Goal: Information Seeking & Learning: Check status

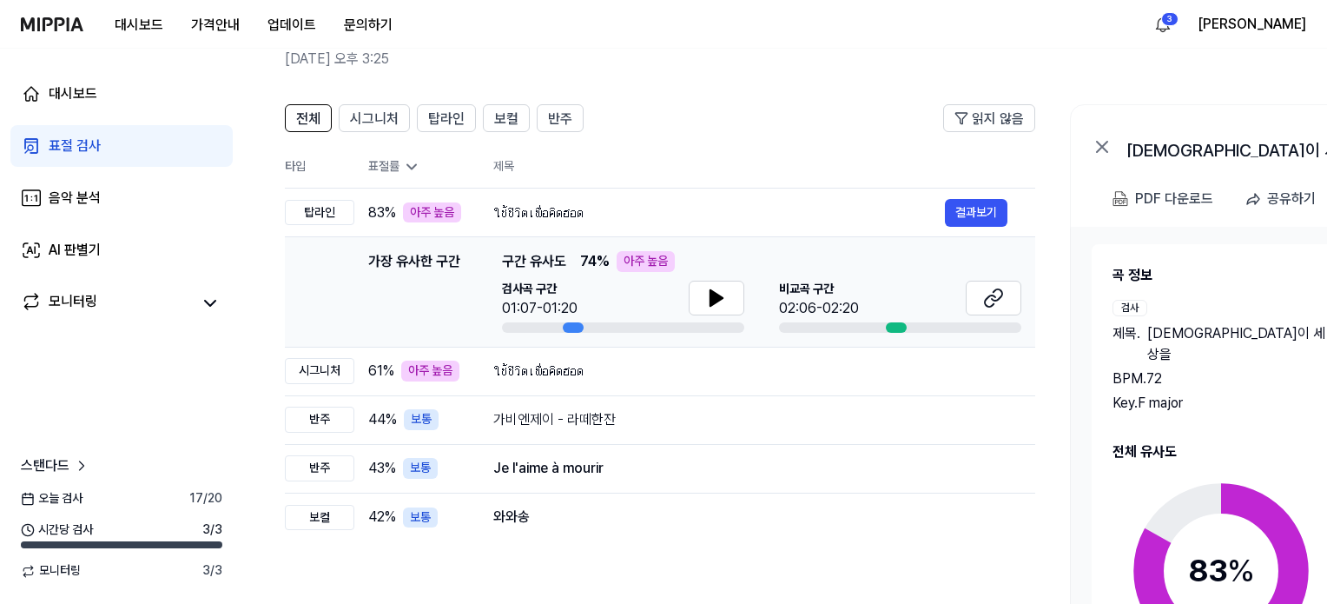
scroll to position [87, 0]
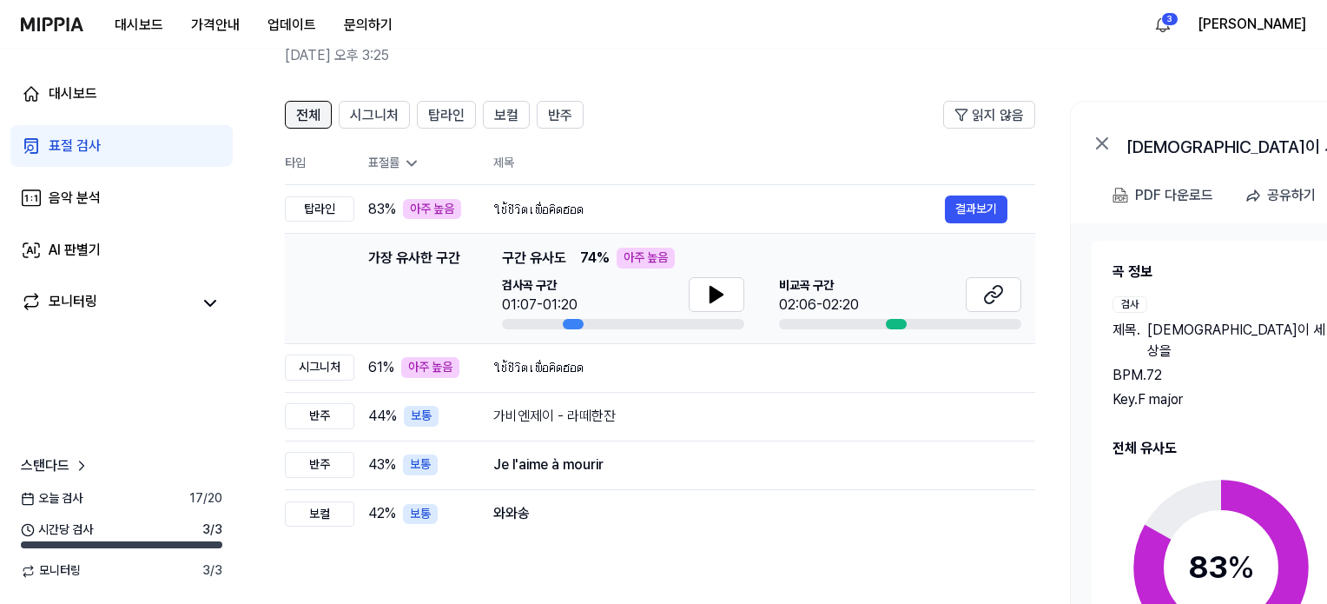
click at [296, 110] on span "전체" at bounding box center [308, 115] width 24 height 21
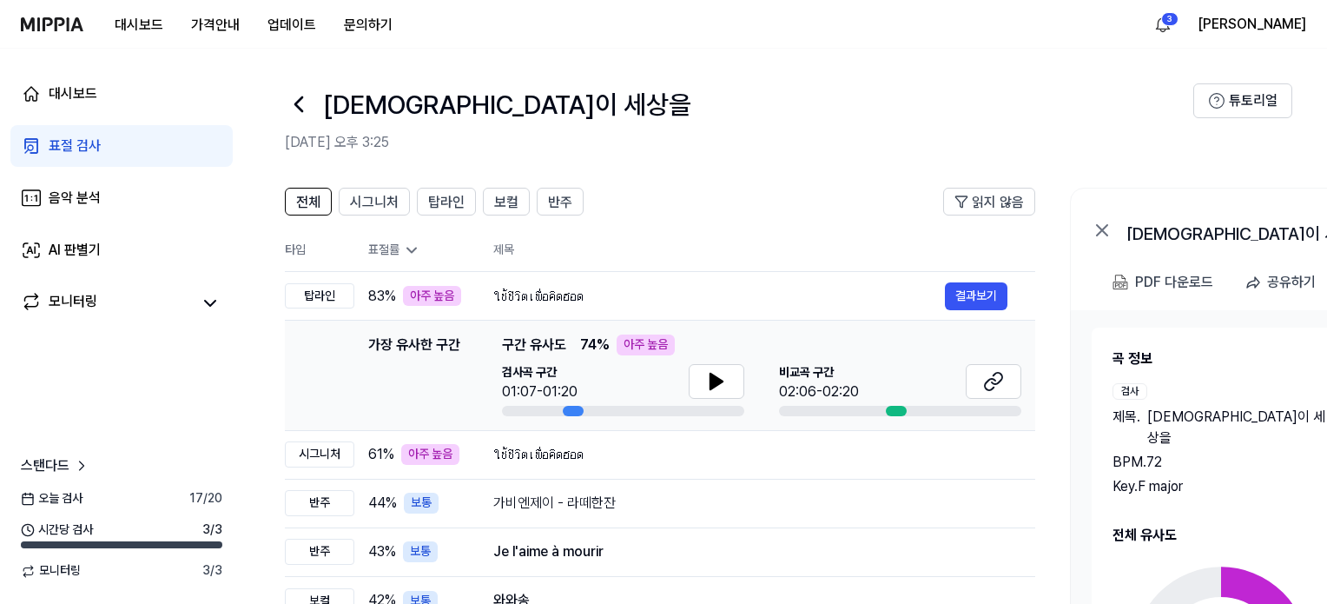
click at [92, 142] on div "표절 검사" at bounding box center [75, 146] width 52 height 21
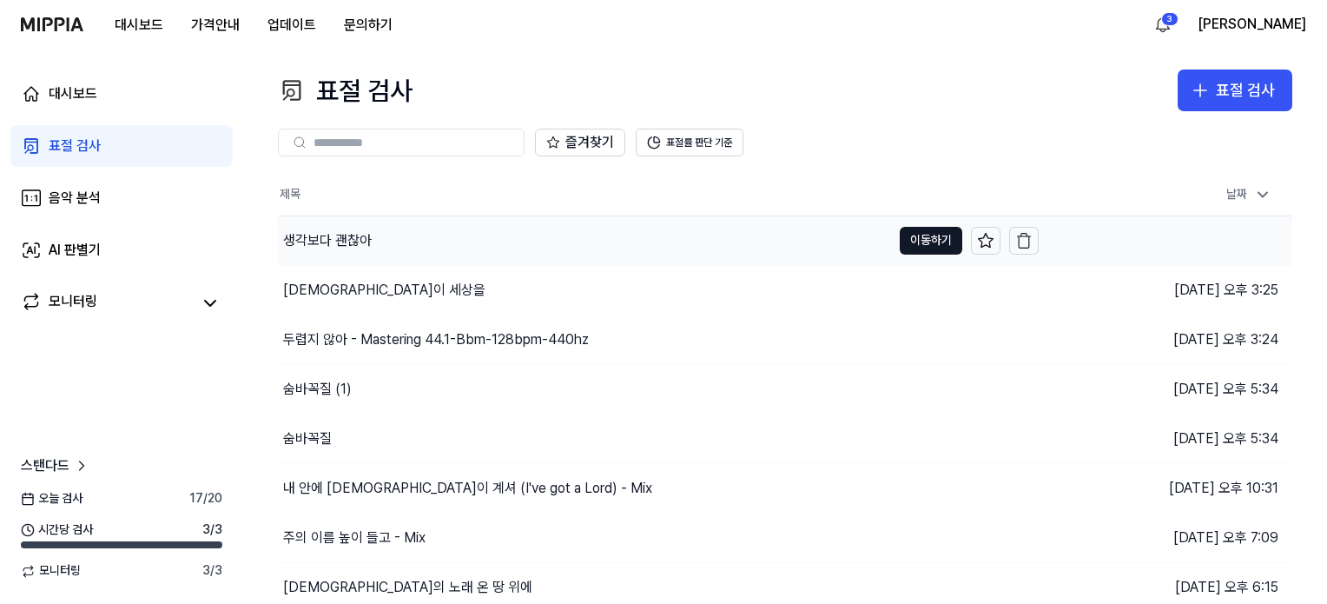
click at [340, 239] on div "생각보다 괜찮아" at bounding box center [327, 240] width 89 height 21
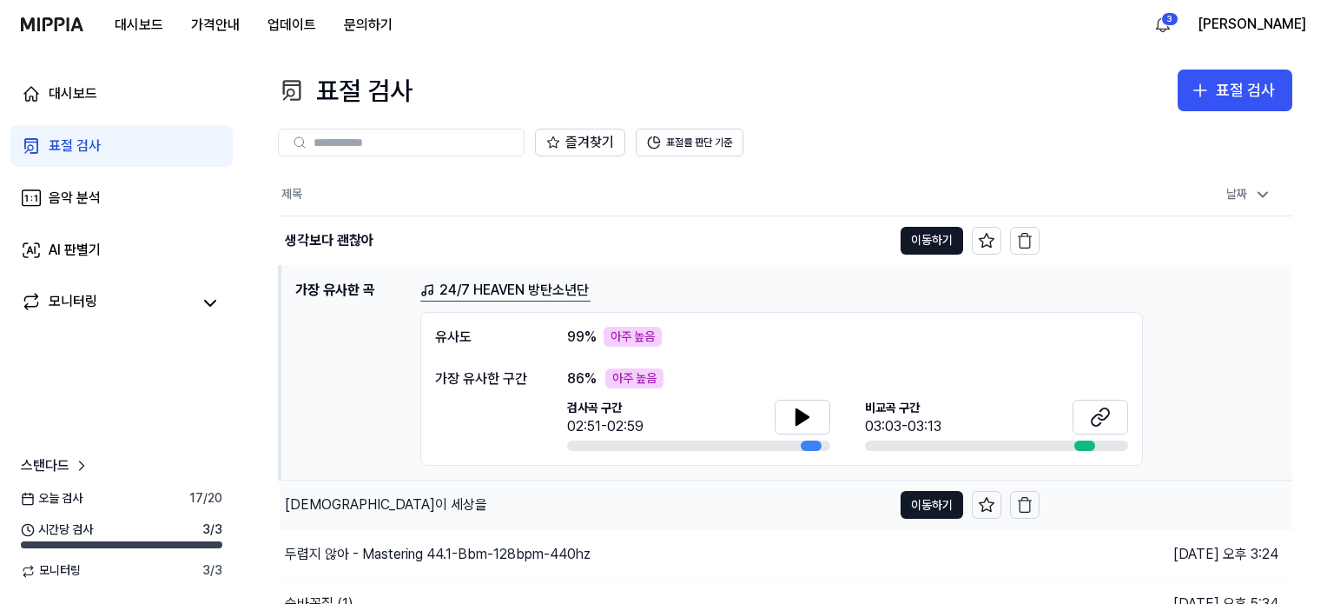
click at [343, 485] on div "[DEMOGRAPHIC_DATA]이 세상을" at bounding box center [586, 504] width 612 height 49
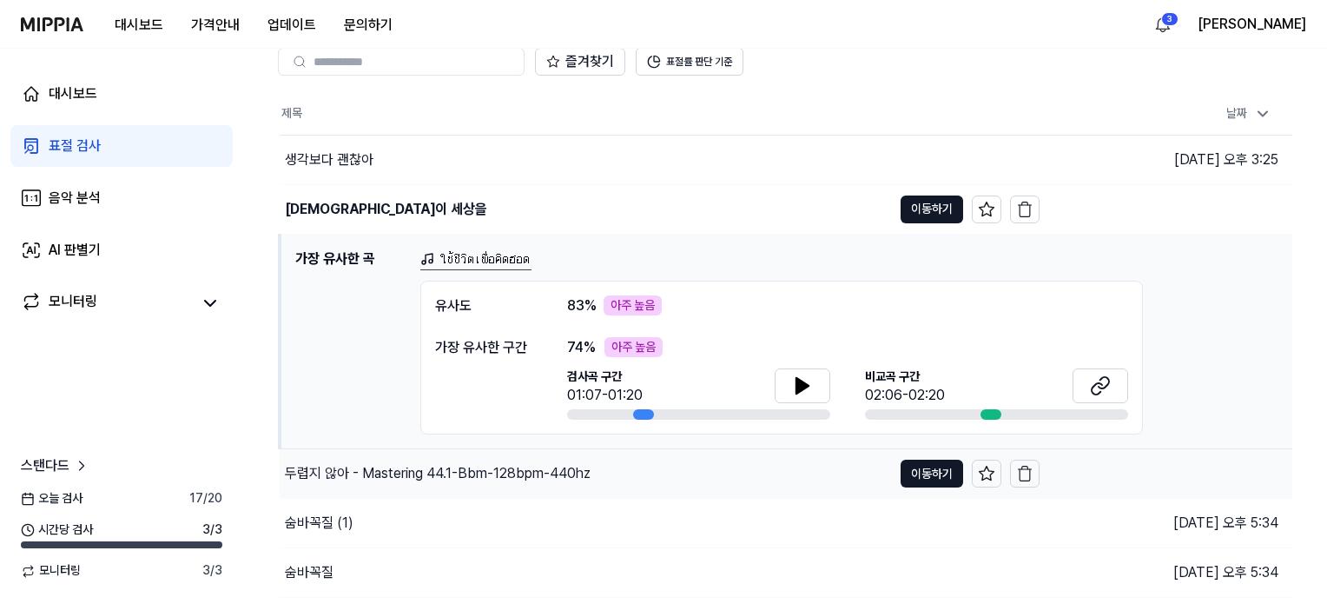
scroll to position [87, 0]
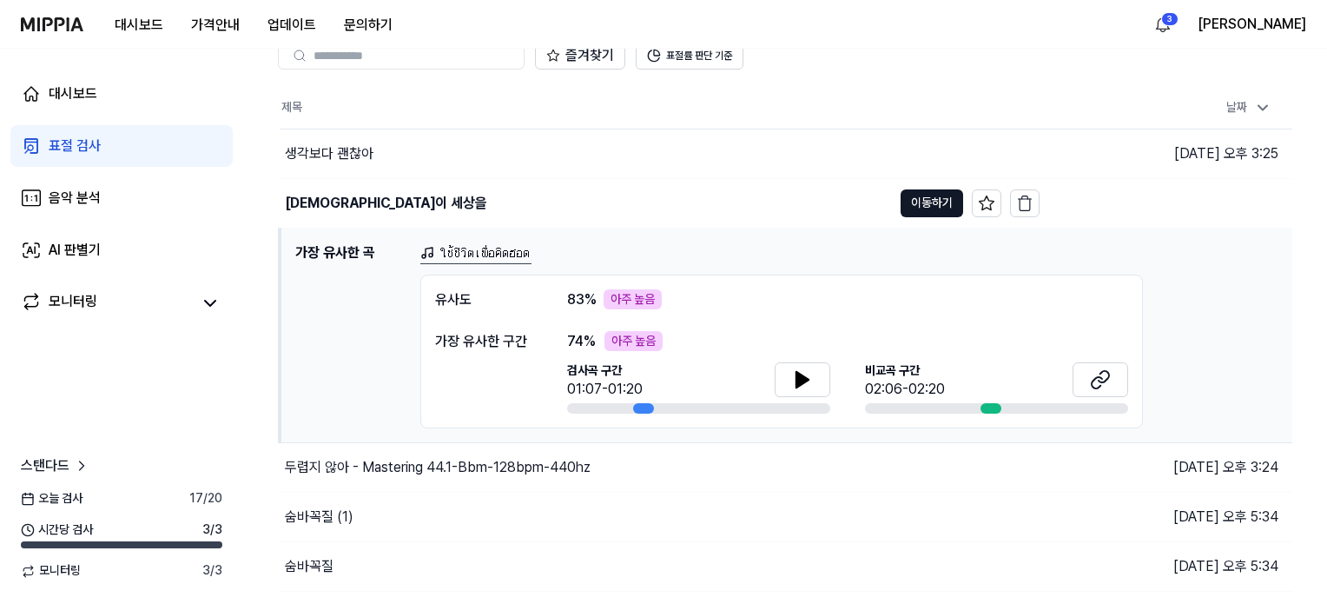
click at [471, 300] on div "유사도" at bounding box center [483, 299] width 97 height 21
click at [626, 294] on div "아주 높음" at bounding box center [633, 299] width 58 height 21
drag, startPoint x: 594, startPoint y: 291, endPoint x: 582, endPoint y: 294, distance: 12.6
click at [590, 291] on span "83 %" at bounding box center [582, 299] width 30 height 21
click at [582, 294] on span "83 %" at bounding box center [582, 299] width 30 height 21
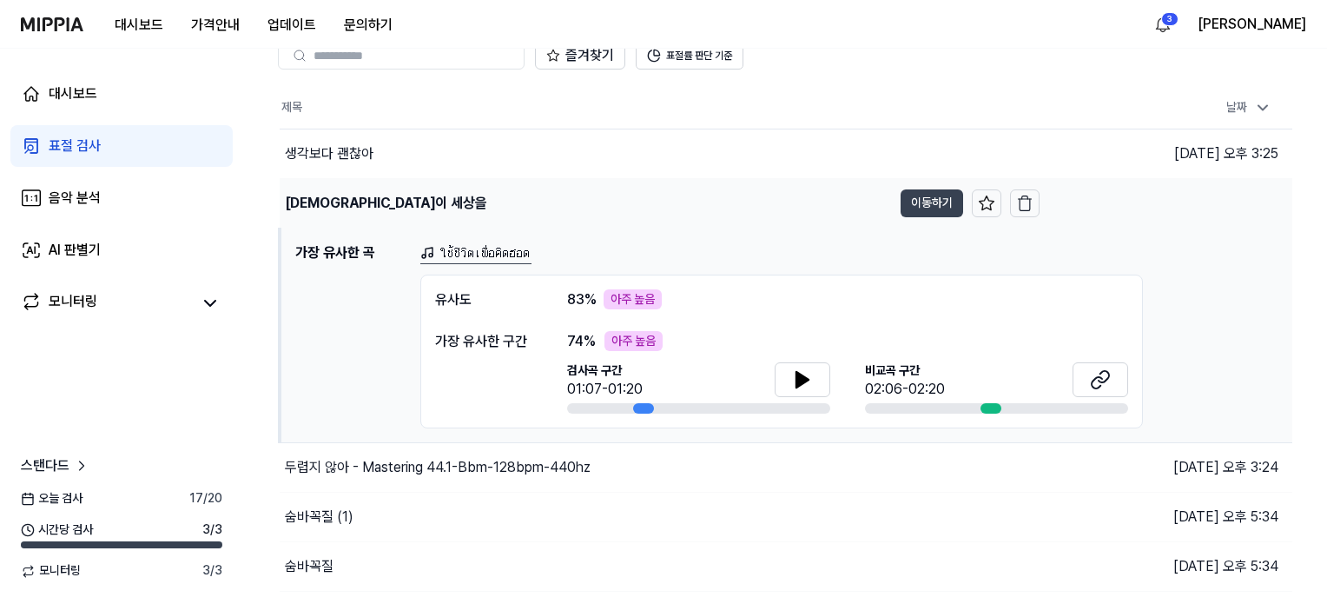
click at [926, 204] on button "이동하기" at bounding box center [932, 203] width 63 height 28
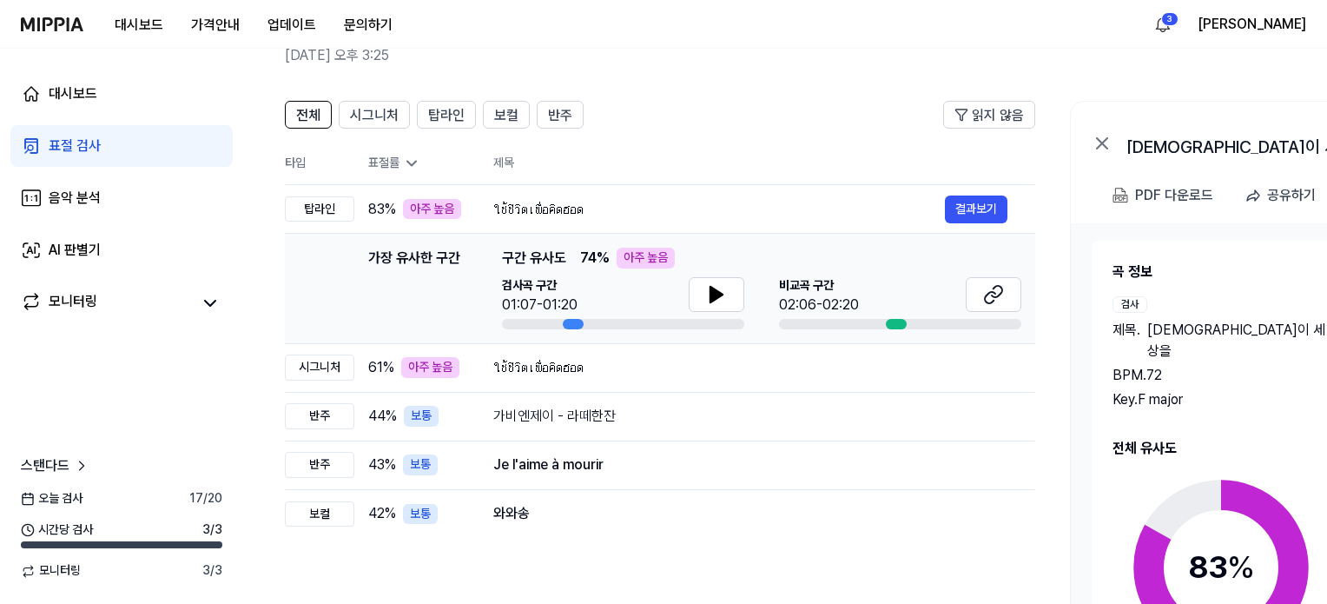
scroll to position [0, 0]
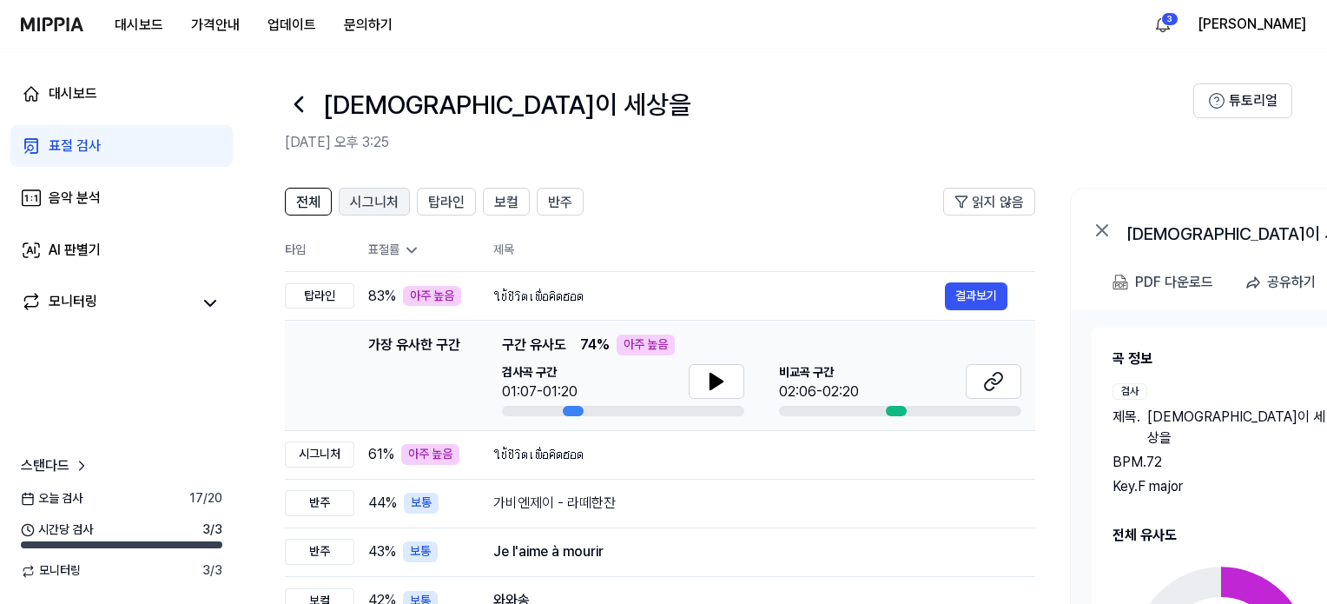
click at [378, 196] on span "시그니처" at bounding box center [374, 202] width 49 height 21
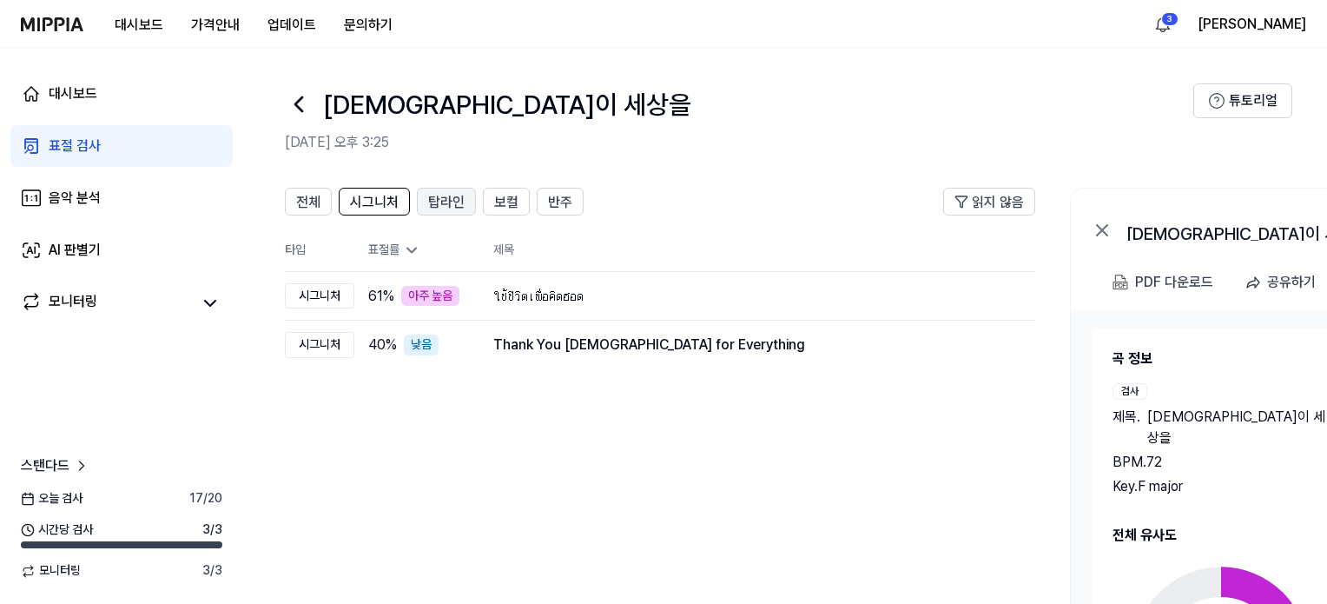
click at [452, 200] on span "탑라인" at bounding box center [446, 202] width 36 height 21
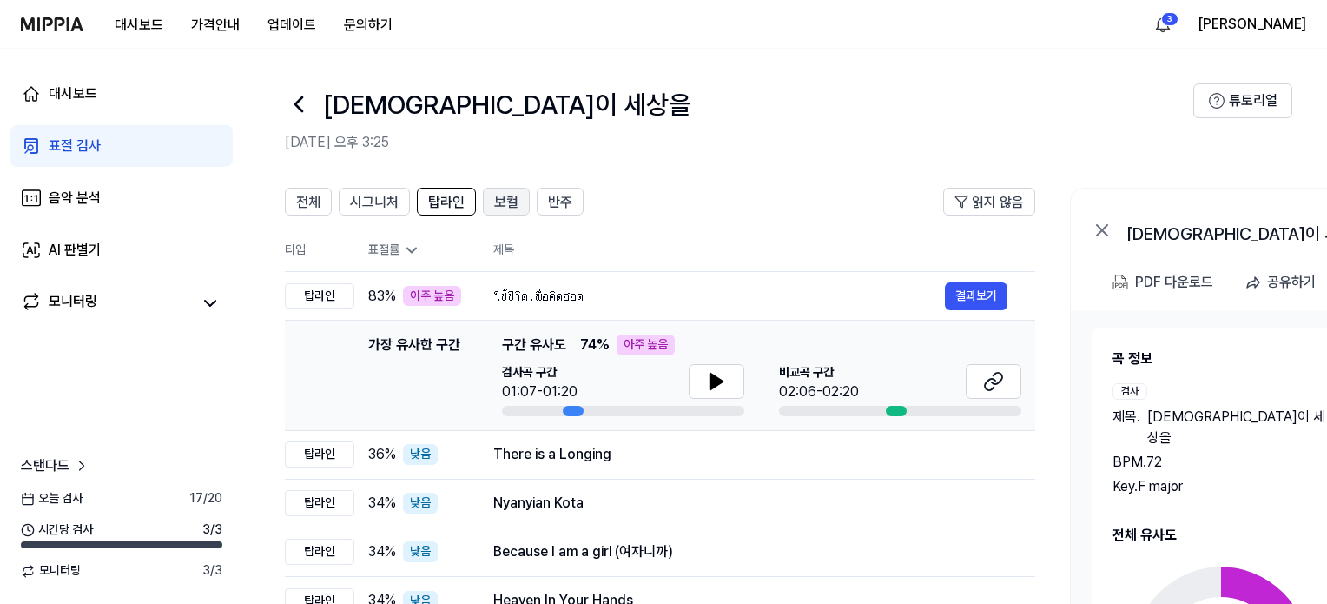
click at [500, 199] on span "보컬" at bounding box center [506, 202] width 24 height 21
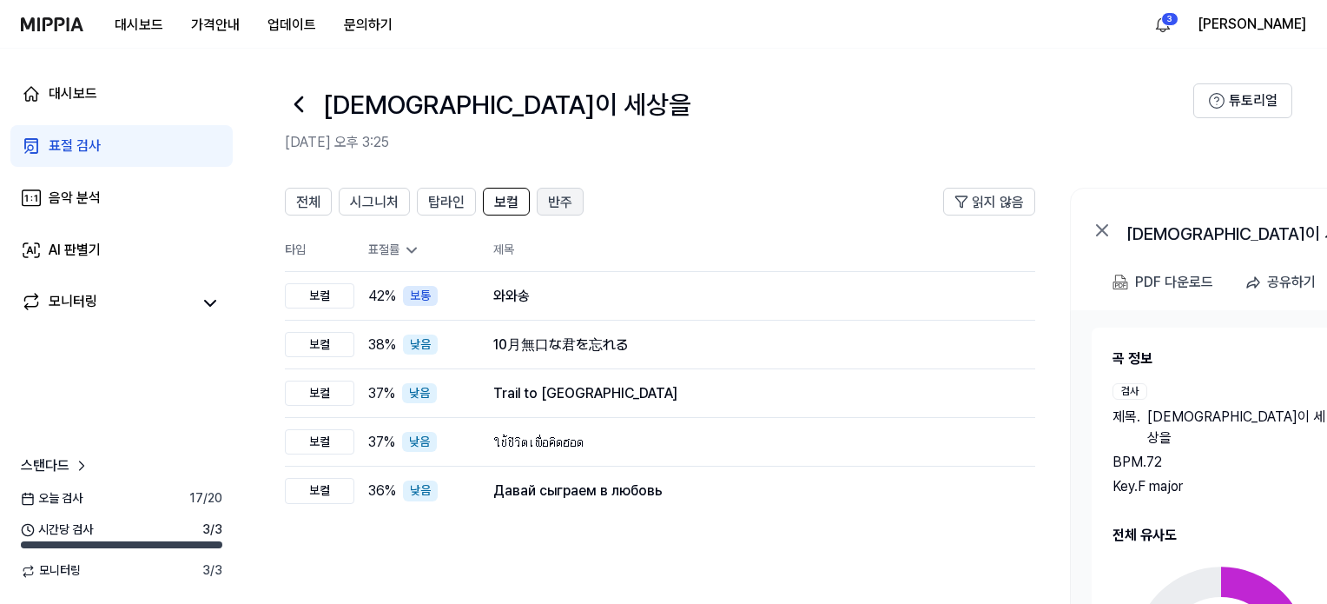
click at [572, 195] on button "반주" at bounding box center [560, 202] width 47 height 28
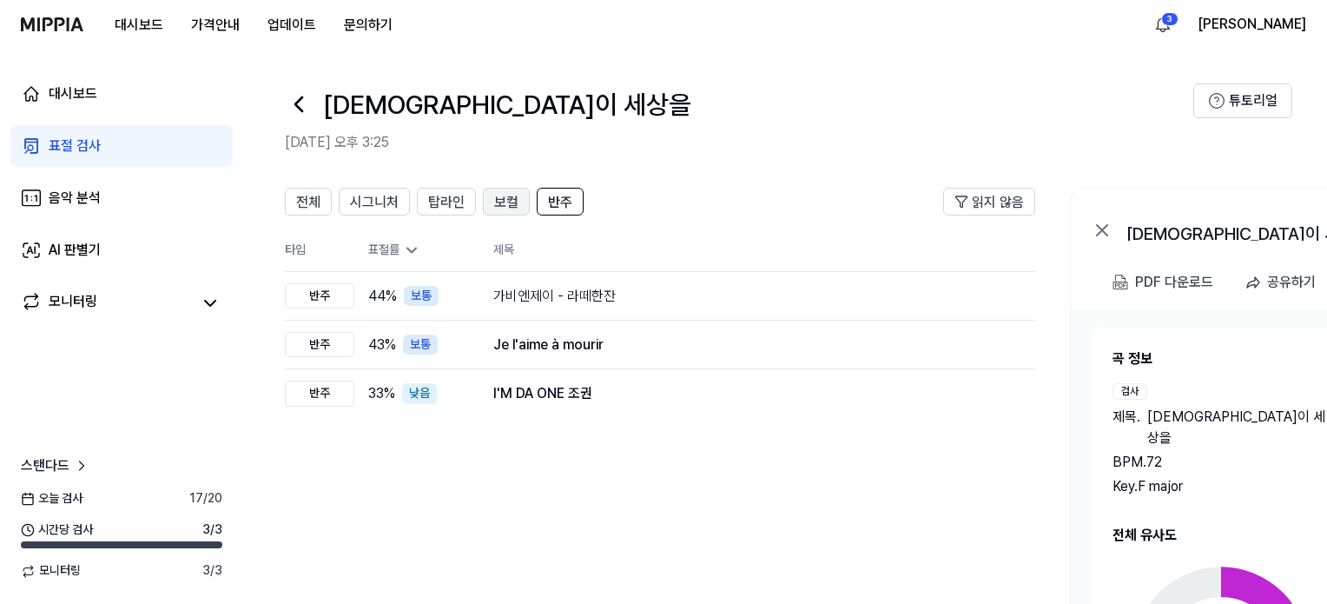
click at [511, 202] on span "보컬" at bounding box center [506, 202] width 24 height 21
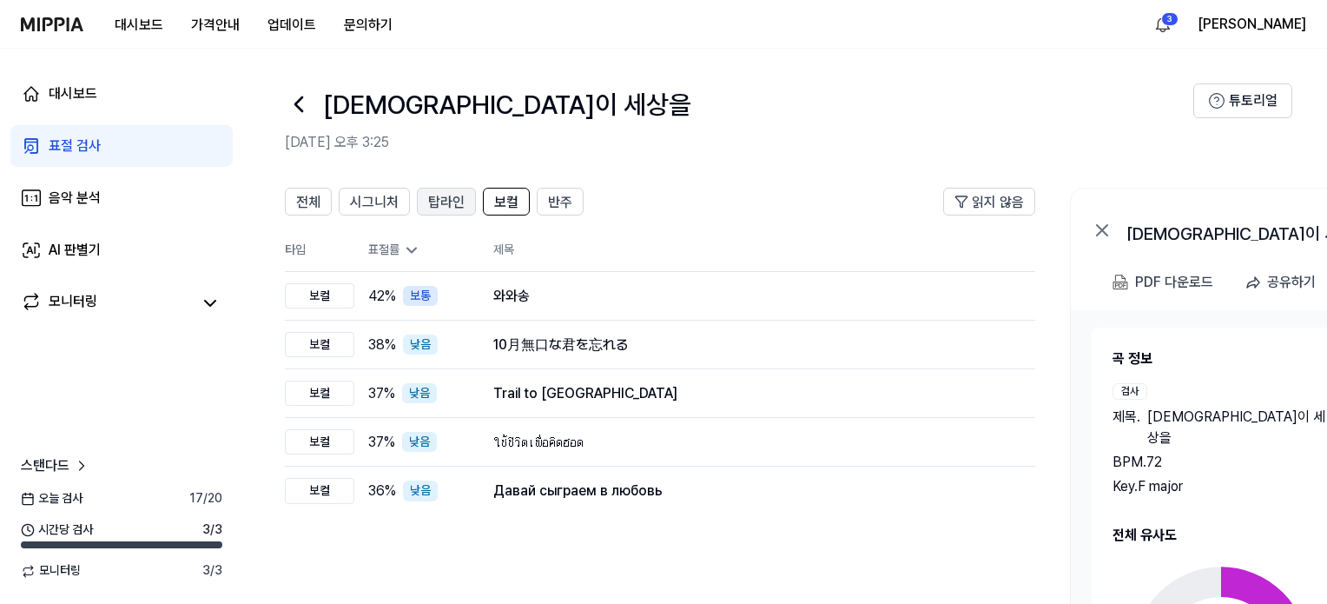
click at [428, 204] on span "탑라인" at bounding box center [446, 202] width 36 height 21
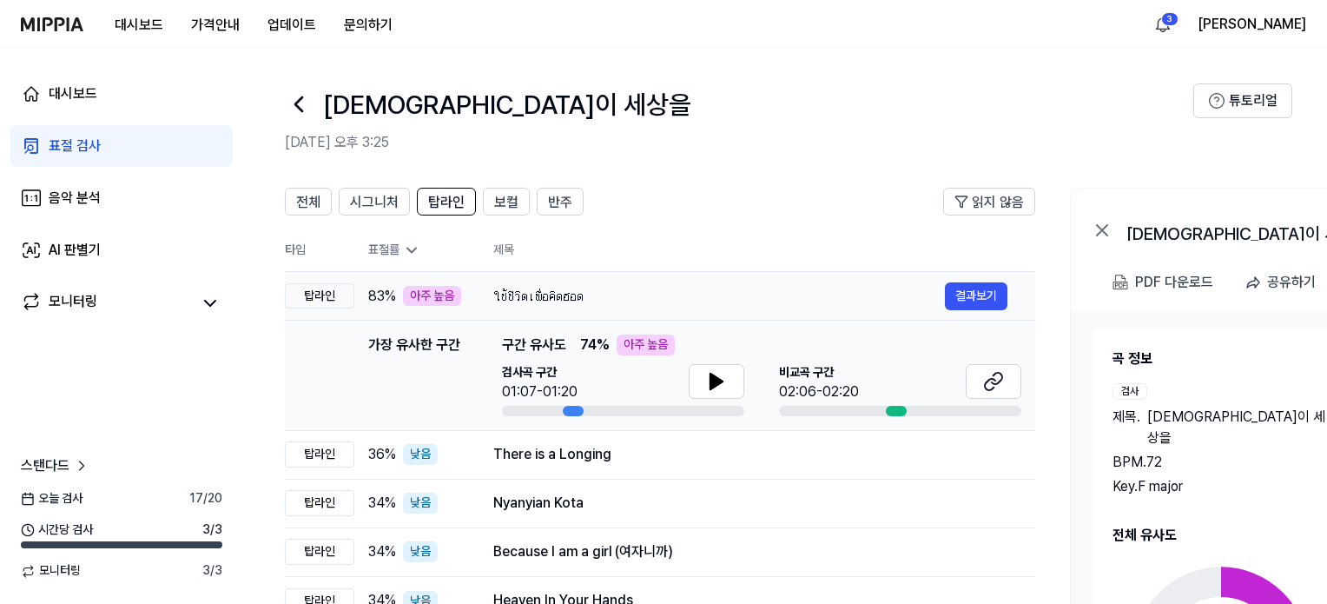
click at [541, 291] on div "ใช้ชีวิตเพื่อคิดฮอด" at bounding box center [719, 296] width 452 height 21
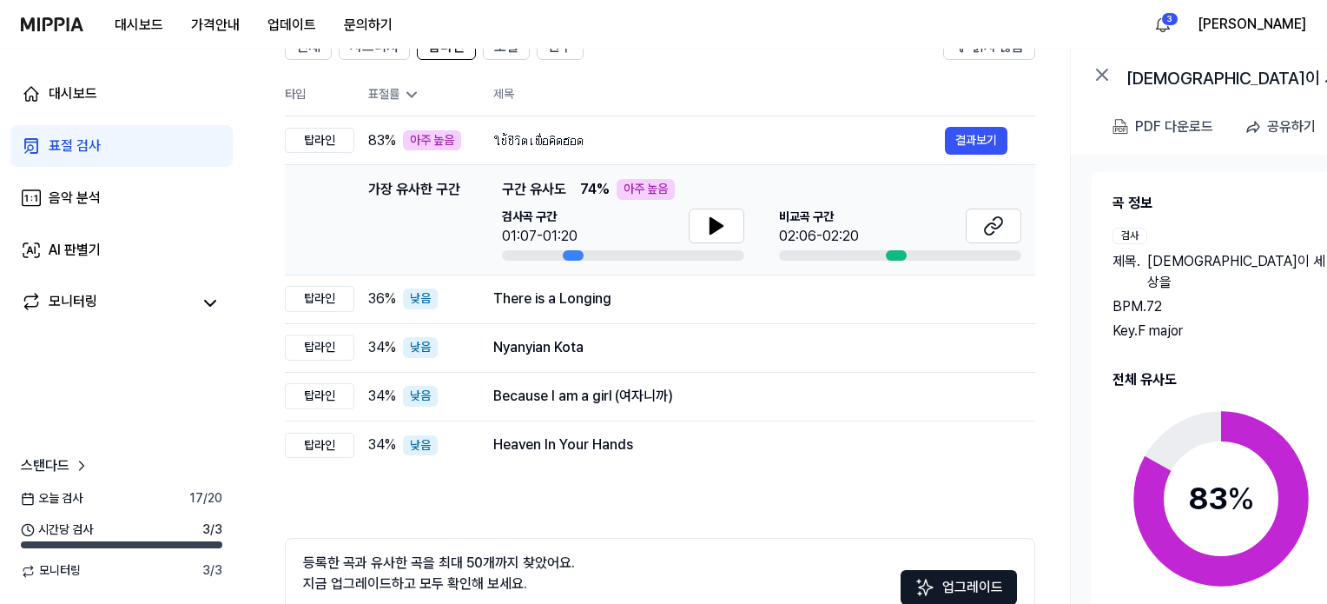
scroll to position [174, 0]
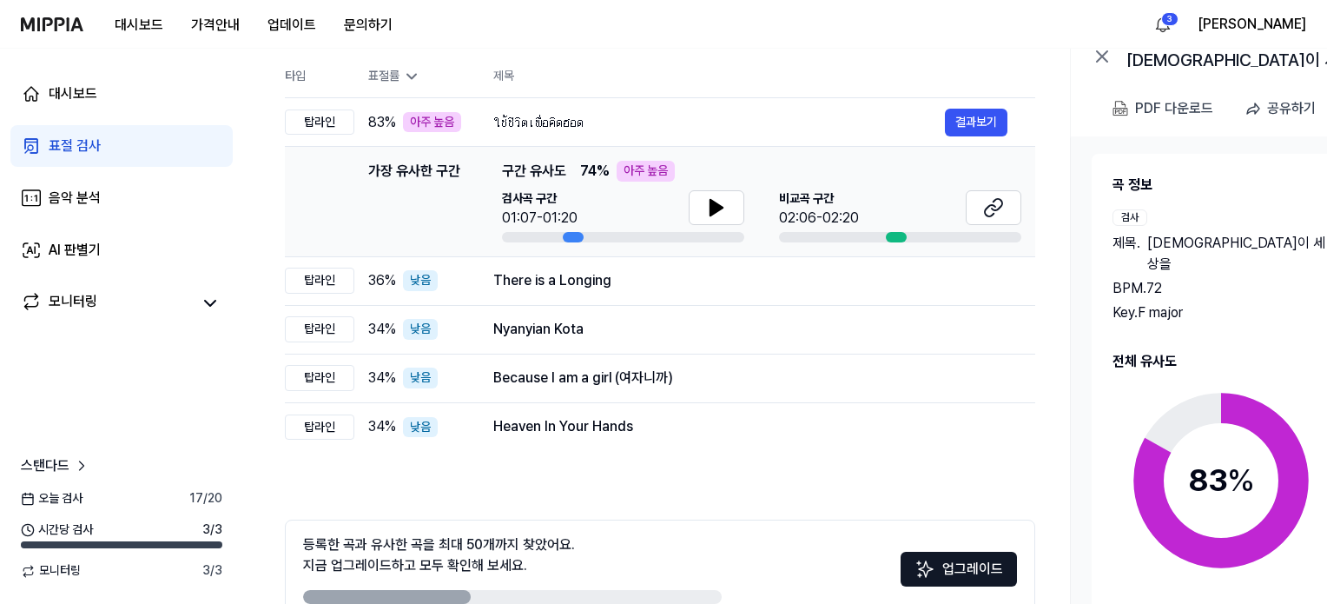
drag, startPoint x: 1104, startPoint y: 55, endPoint x: 1020, endPoint y: 62, distance: 84.5
click at [1104, 55] on icon at bounding box center [1102, 56] width 10 height 10
